Goal: Information Seeking & Learning: Learn about a topic

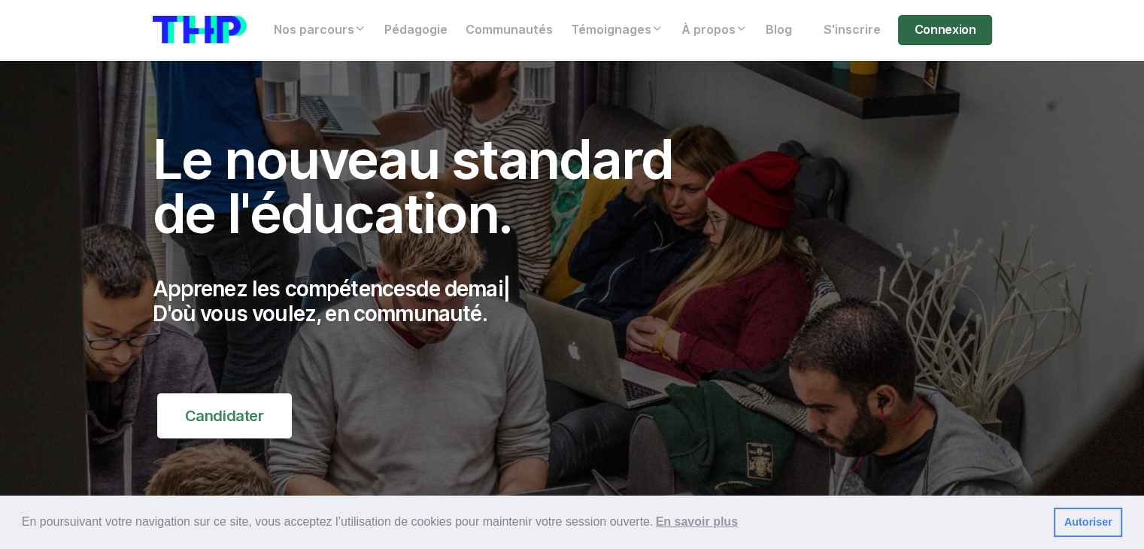
click at [938, 25] on link "Connexion" at bounding box center [944, 30] width 93 height 30
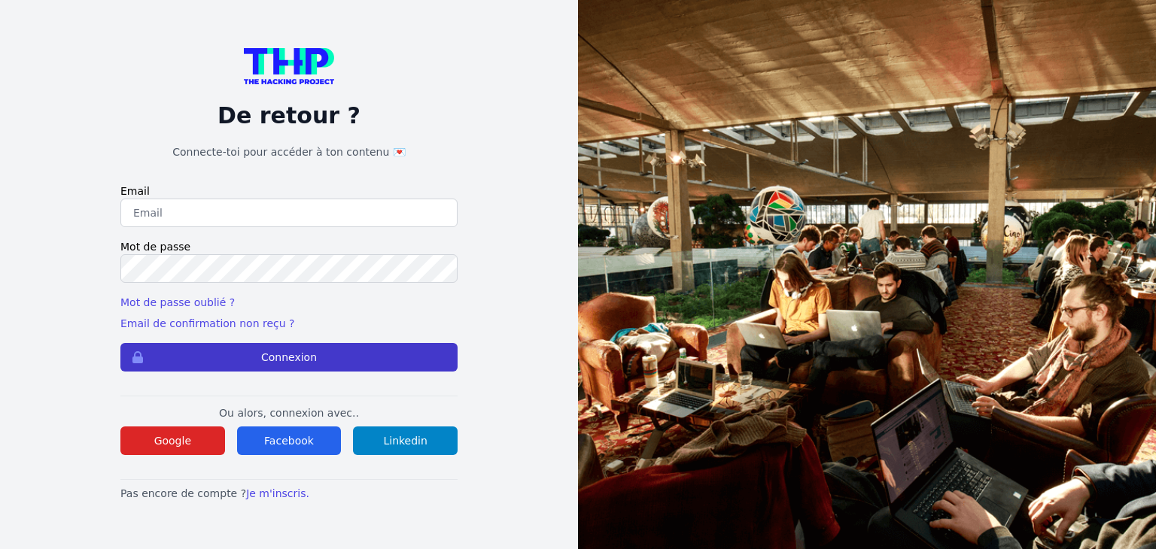
type input "thierry.jeh@gmail.com"
click at [299, 355] on button "Connexion" at bounding box center [288, 357] width 337 height 29
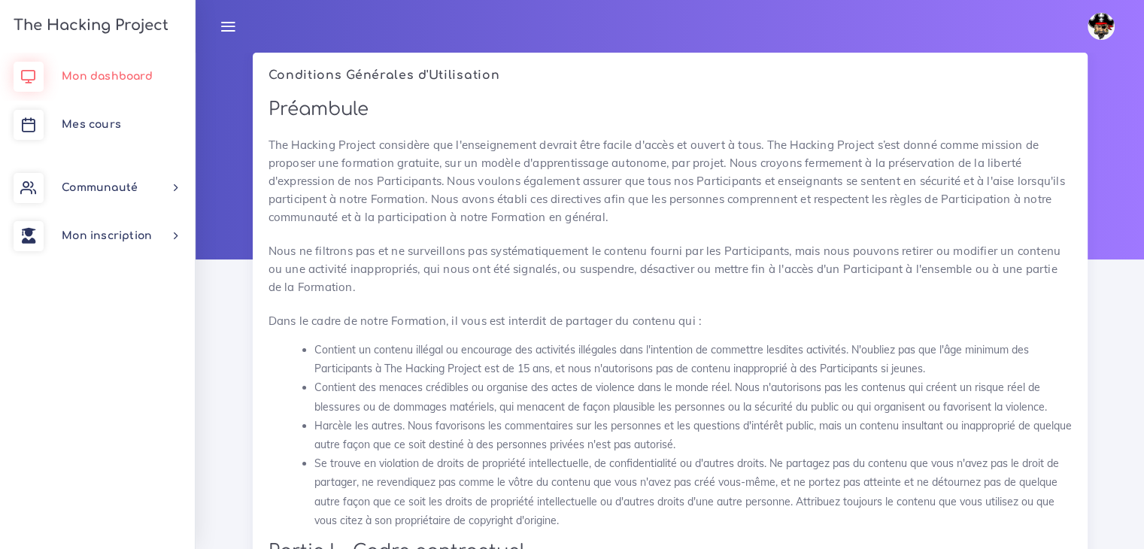
click at [141, 78] on span "Mon dashboard" at bounding box center [107, 76] width 91 height 11
click at [87, 120] on span "Mes cours" at bounding box center [91, 124] width 59 height 11
click at [113, 121] on span "Mes cours" at bounding box center [91, 124] width 59 height 11
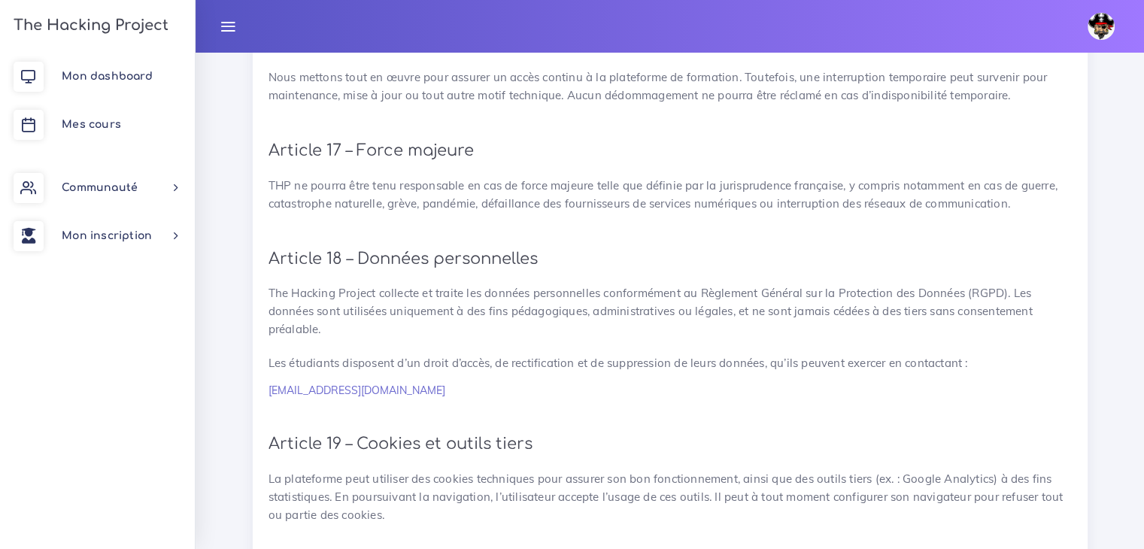
scroll to position [3423, 0]
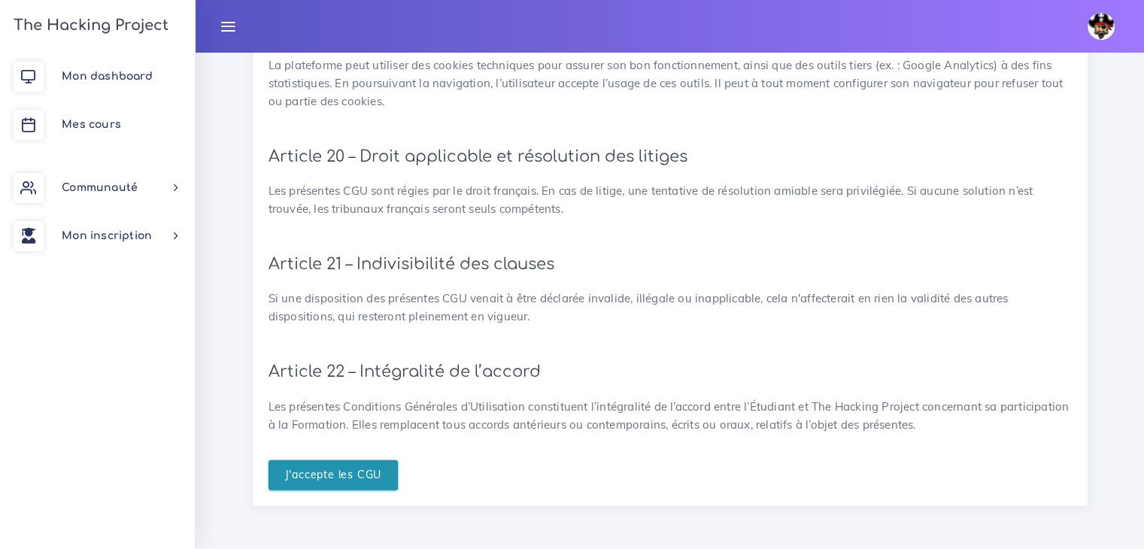
click at [379, 486] on input "J'accepte les CGU" at bounding box center [334, 475] width 130 height 31
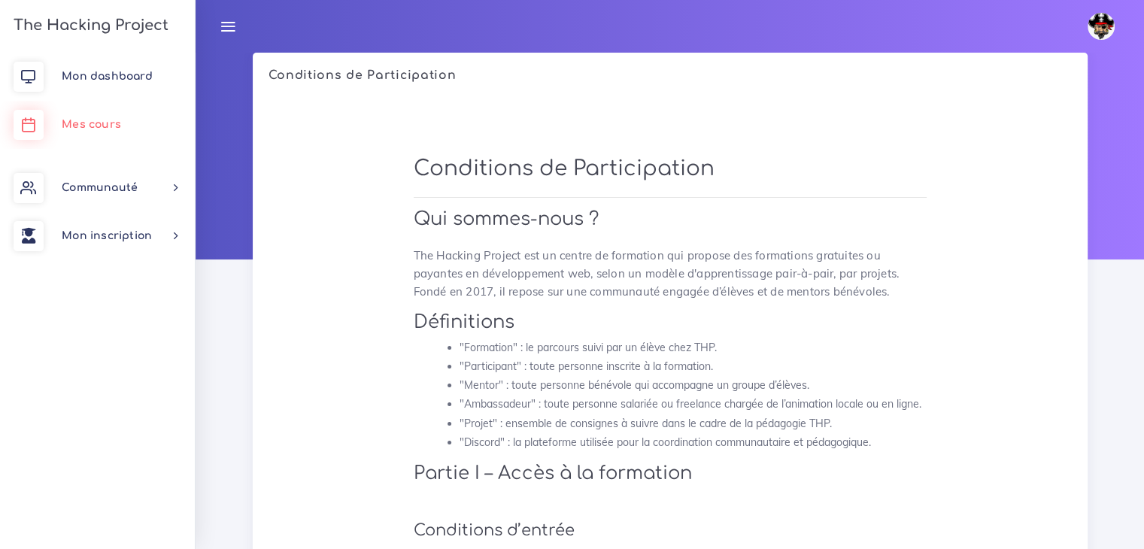
click at [94, 119] on span "Mes cours" at bounding box center [91, 124] width 59 height 11
click at [102, 125] on span "Mes cours" at bounding box center [91, 124] width 59 height 11
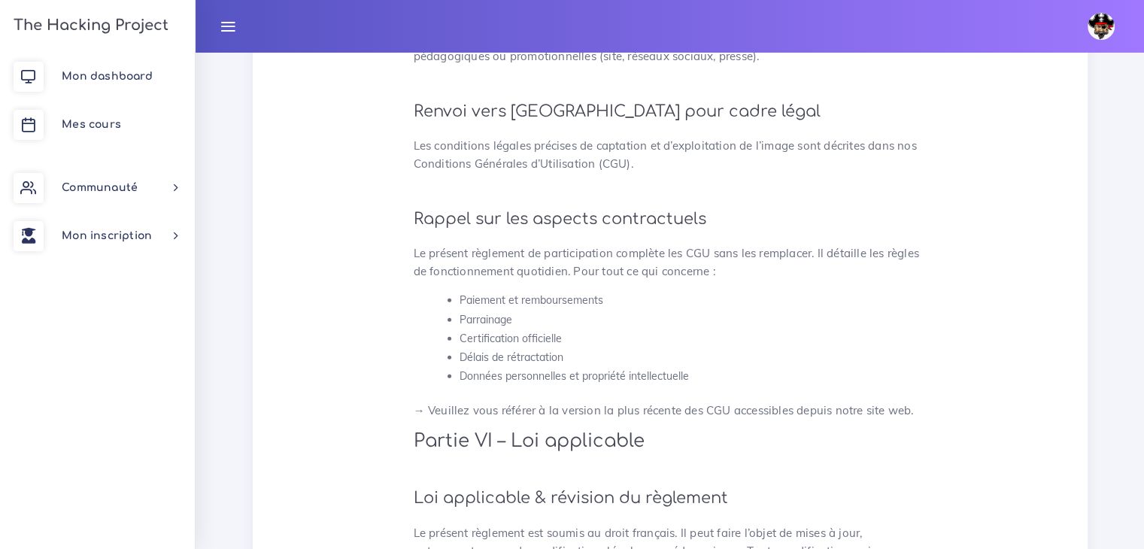
scroll to position [4029, 0]
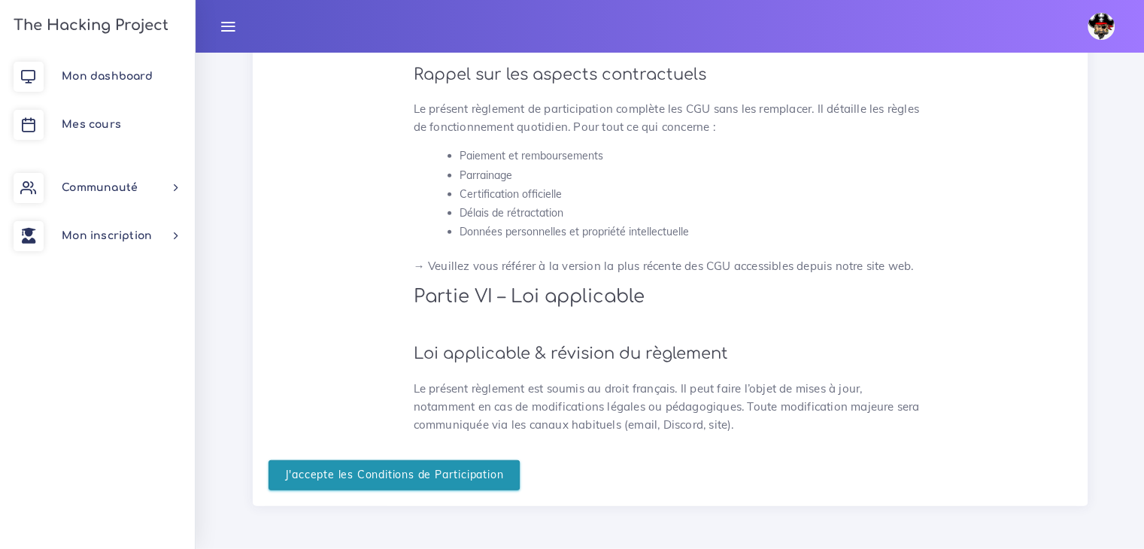
click at [450, 477] on input "J'accepte les Conditions de Participation" at bounding box center [395, 475] width 252 height 31
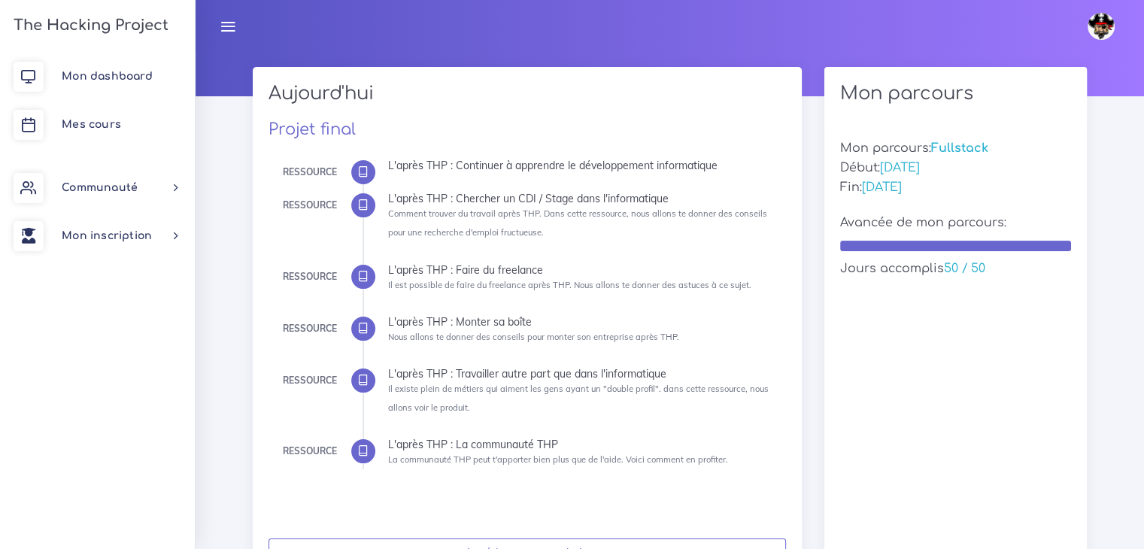
scroll to position [150, 0]
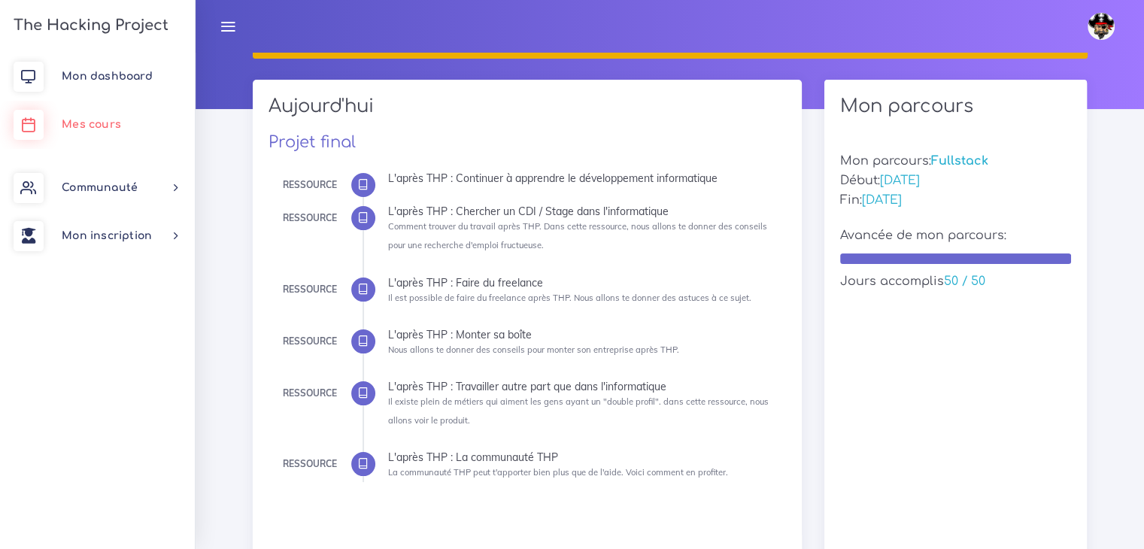
click at [95, 132] on link "Mes cours" at bounding box center [97, 125] width 195 height 48
click at [104, 120] on span "Mes cours" at bounding box center [91, 124] width 59 height 11
click at [28, 125] on icon at bounding box center [29, 125] width 30 height 30
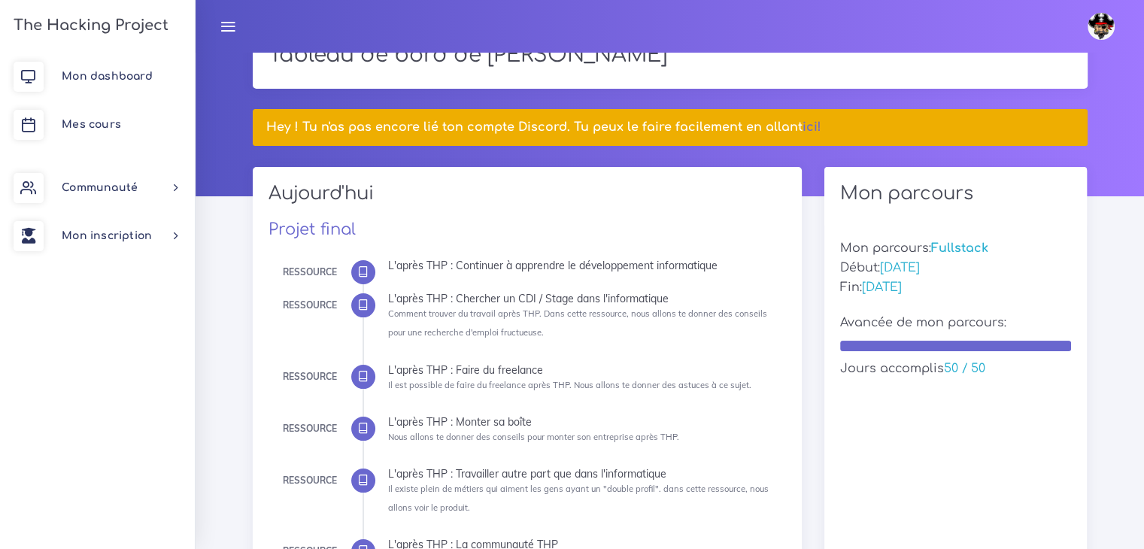
scroll to position [0, 0]
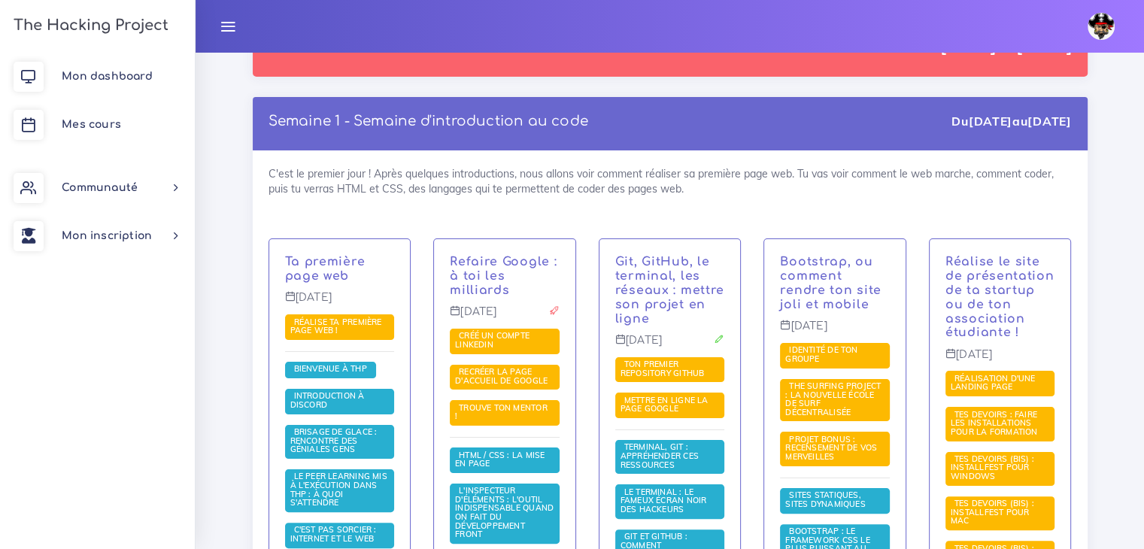
scroll to position [226, 0]
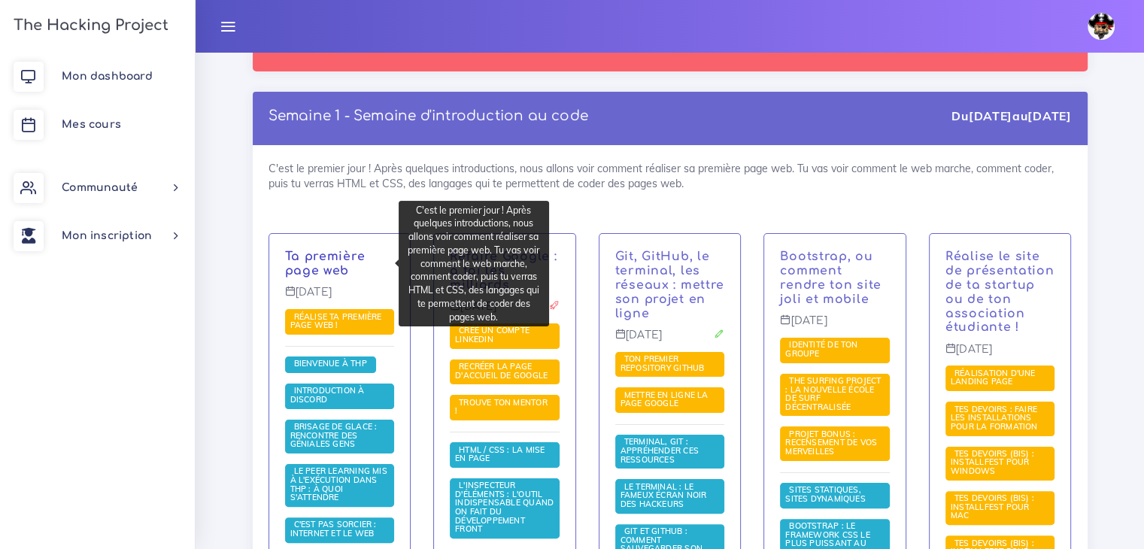
click at [345, 263] on link "Ta première page web" at bounding box center [325, 264] width 80 height 28
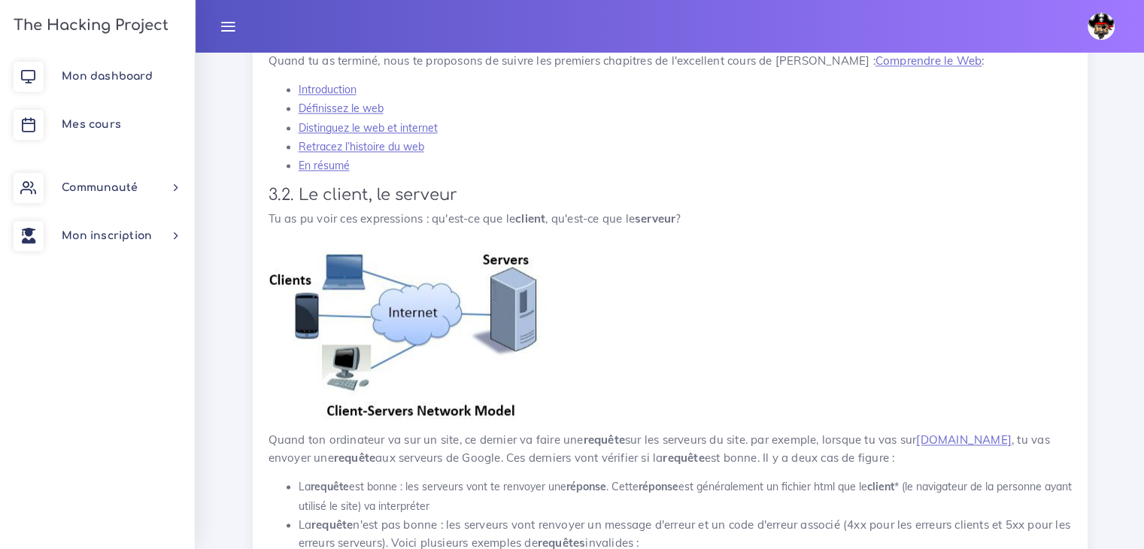
scroll to position [8125, 0]
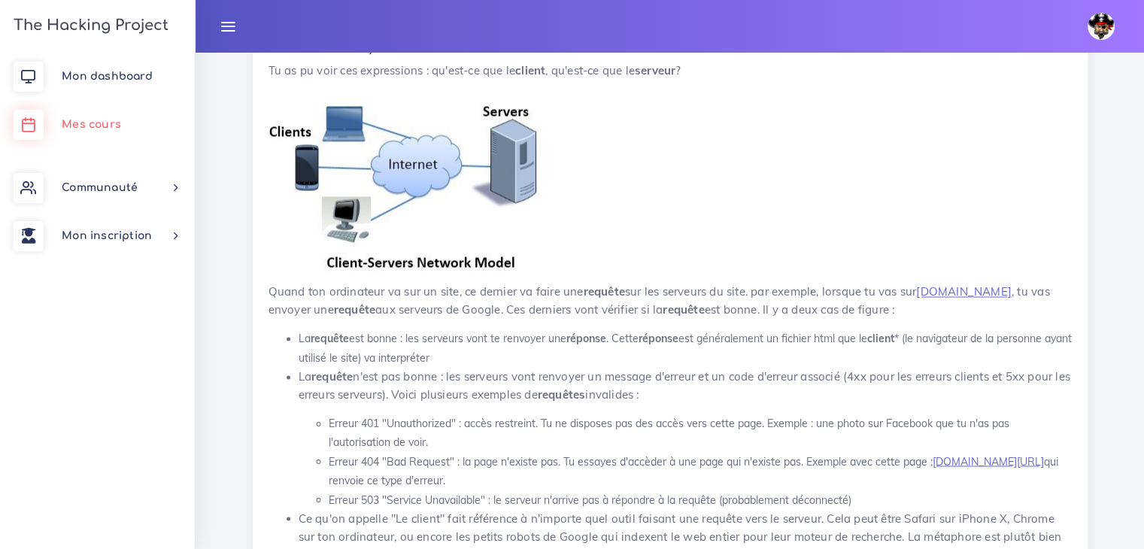
click at [80, 126] on span "Mes cours" at bounding box center [91, 124] width 59 height 11
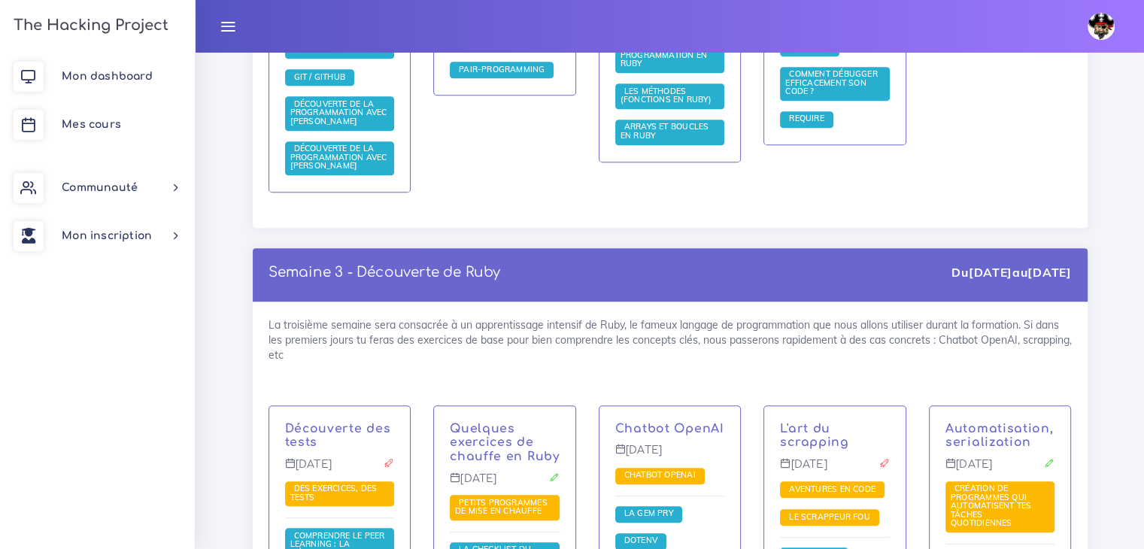
scroll to position [1580, 0]
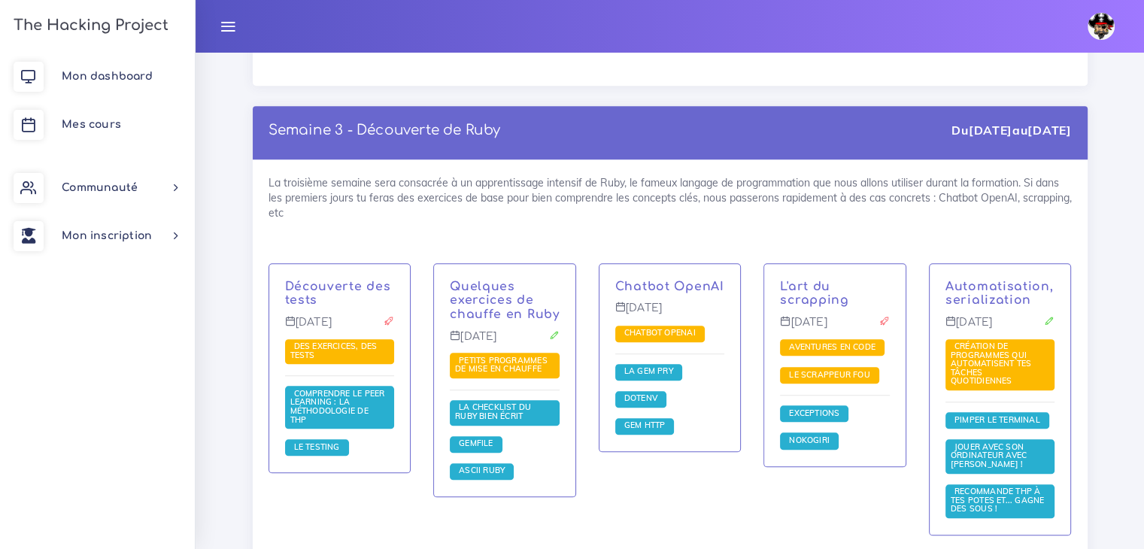
drag, startPoint x: 856, startPoint y: 296, endPoint x: 777, endPoint y: 277, distance: 81.4
click at [777, 277] on div "L'art du scrapping [DATE] Aventures en code Le scrappeur fou Exceptions [GEOGRA…" at bounding box center [834, 365] width 141 height 202
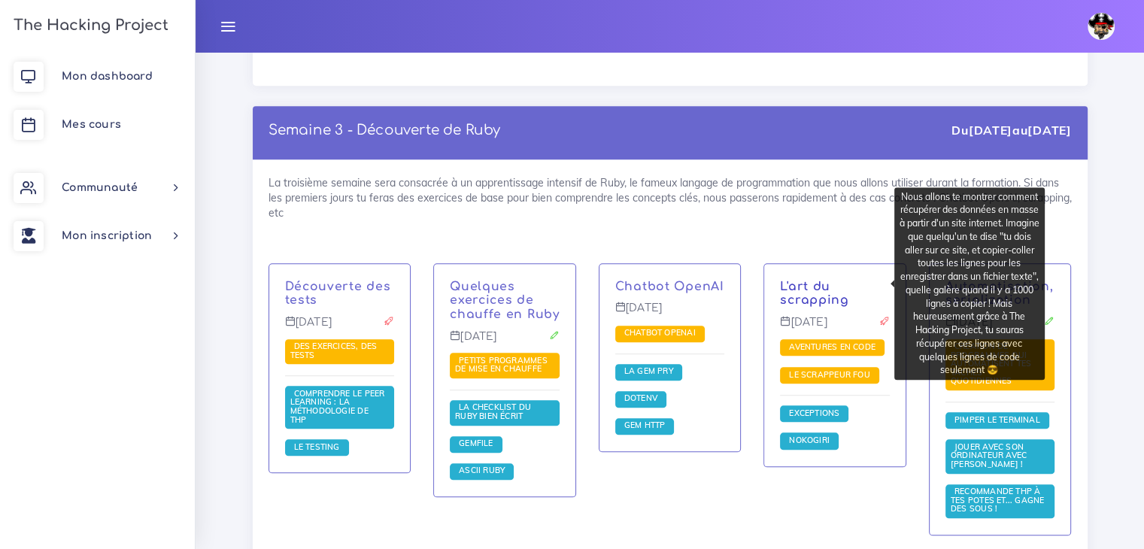
copy link "L'art du scrapping"
click at [755, 217] on div "La troisième semaine sera consacrée à un apprentissage intensif de Ruby, le fam…" at bounding box center [670, 365] width 835 height 412
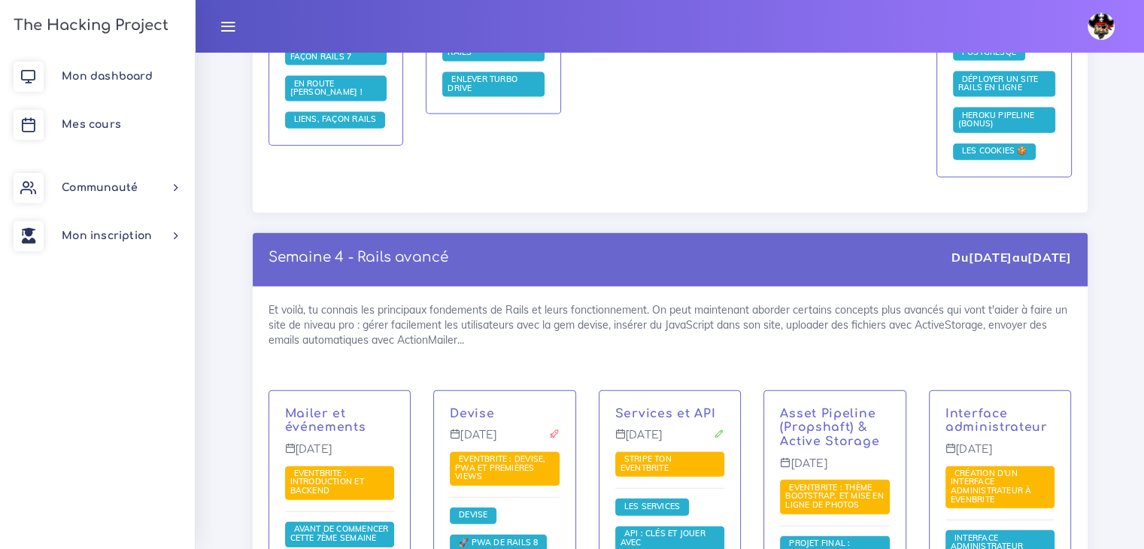
scroll to position [3461, 0]
